Goal: Task Accomplishment & Management: Use online tool/utility

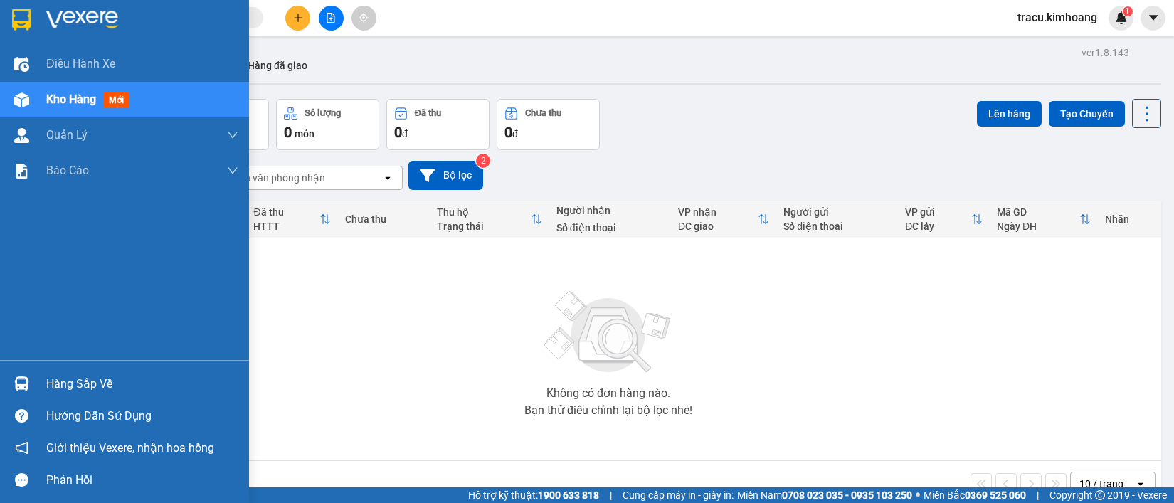
click at [57, 383] on div "Hàng sắp về" at bounding box center [142, 383] width 192 height 21
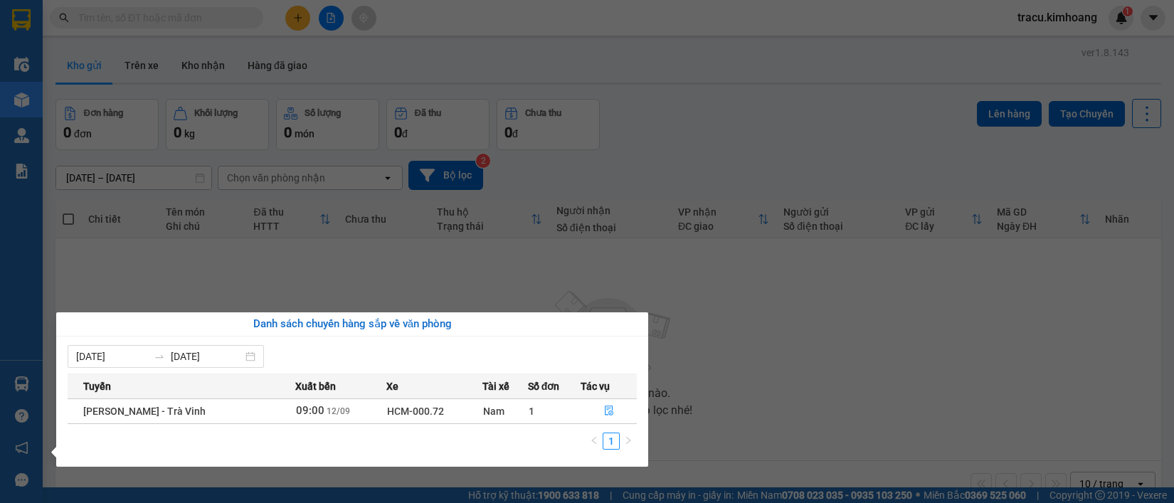
click at [201, 280] on section "Kết quả tìm kiếm ( 0 ) Bộ lọc No Data tracu.kimhoang 1 Điều hành xe Kho hàng mớ…" at bounding box center [587, 251] width 1174 height 503
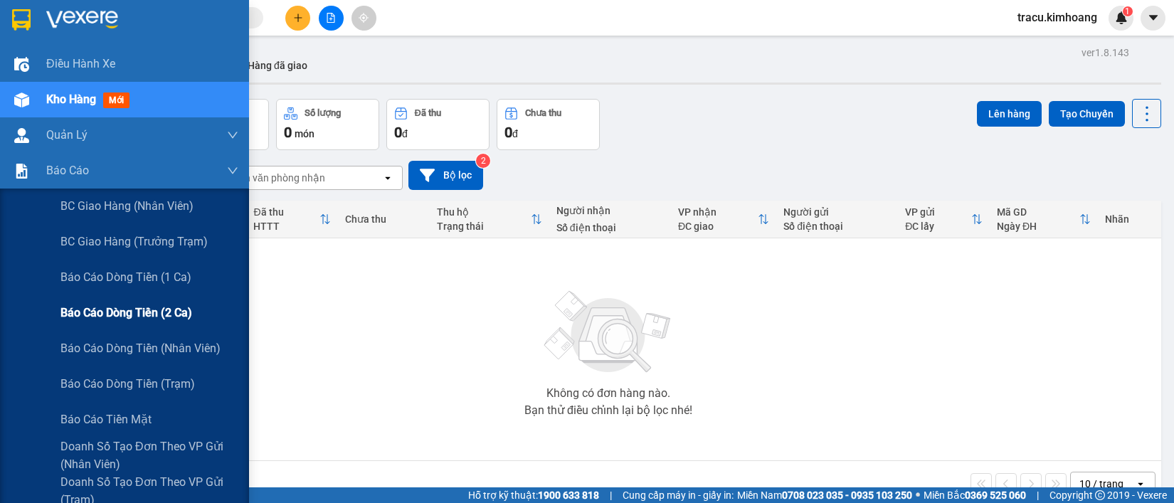
click at [140, 309] on span "Báo cáo dòng tiền (2 ca)" at bounding box center [126, 313] width 132 height 18
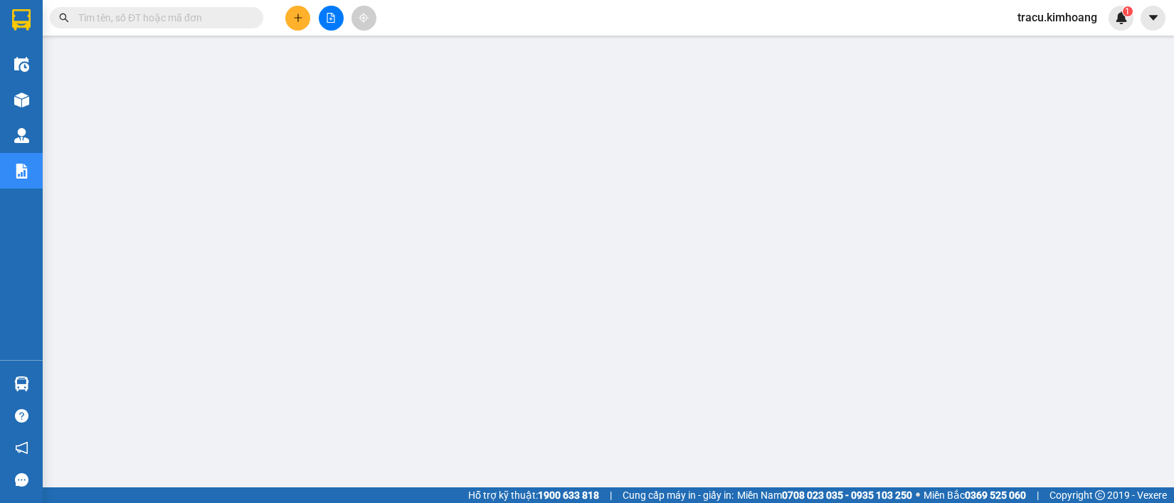
click at [242, 12] on input "text" at bounding box center [162, 18] width 168 height 16
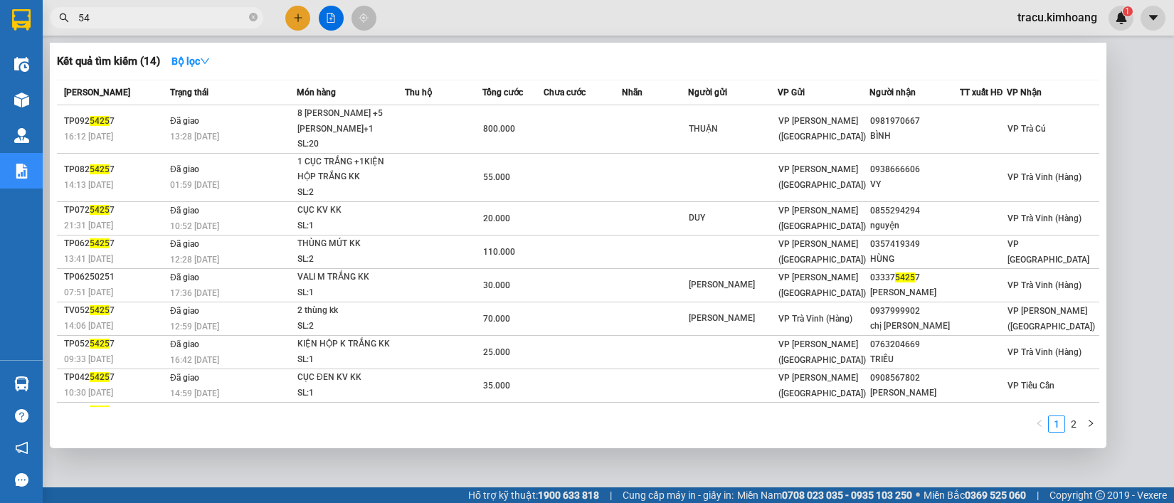
type input "5"
